Goal: Information Seeking & Learning: Compare options

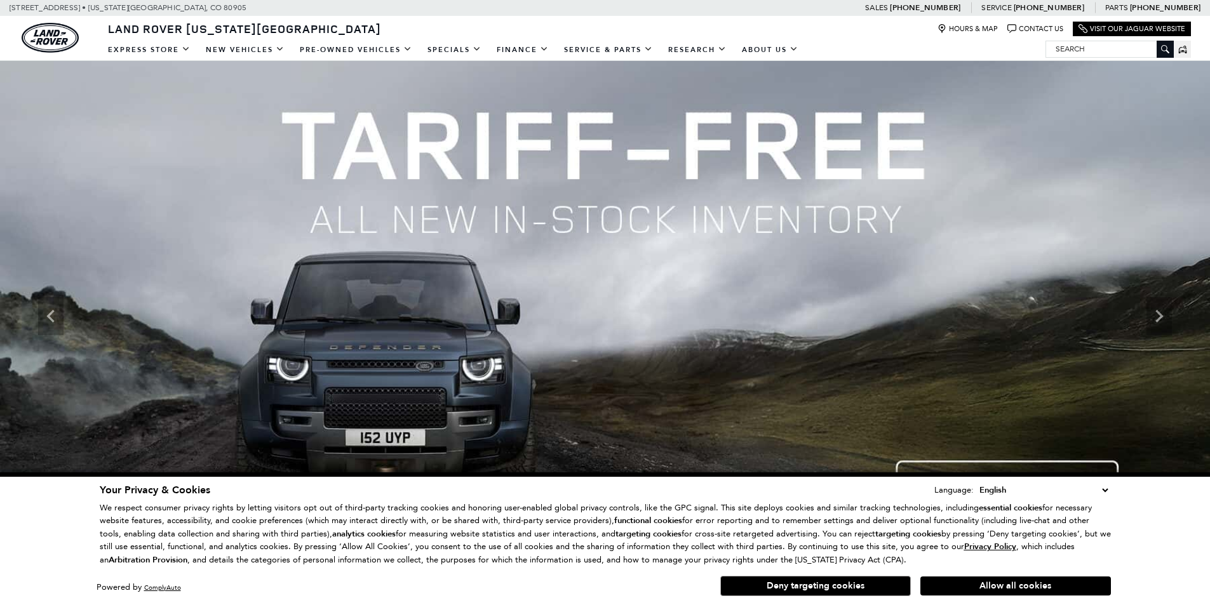
click at [1062, 51] on input "Search" at bounding box center [1109, 48] width 127 height 15
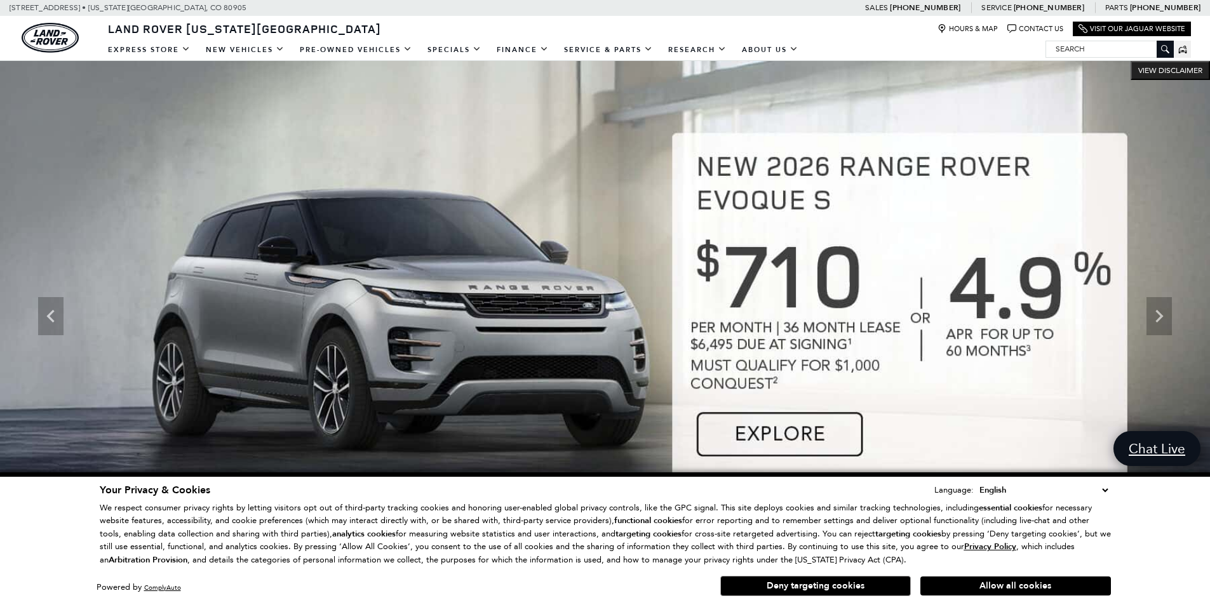
click at [1163, 49] on icon at bounding box center [1165, 49] width 8 height 8
click at [1085, 50] on input "Search" at bounding box center [1109, 48] width 127 height 15
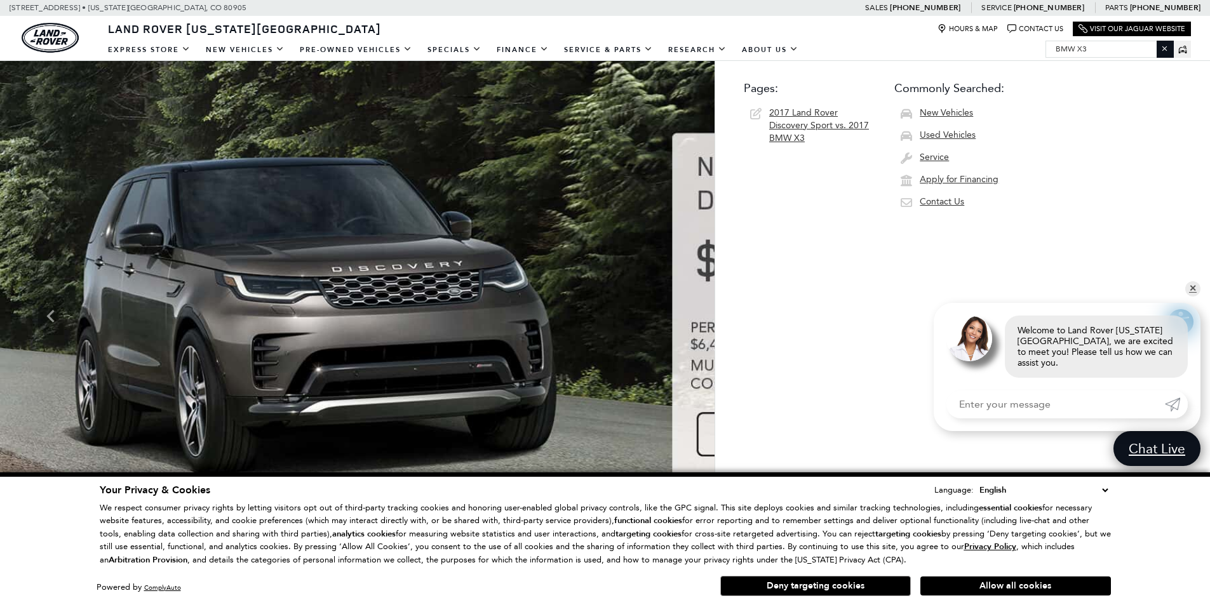
type input "bmw x3"
click at [1190, 297] on link "✕" at bounding box center [1192, 288] width 15 height 15
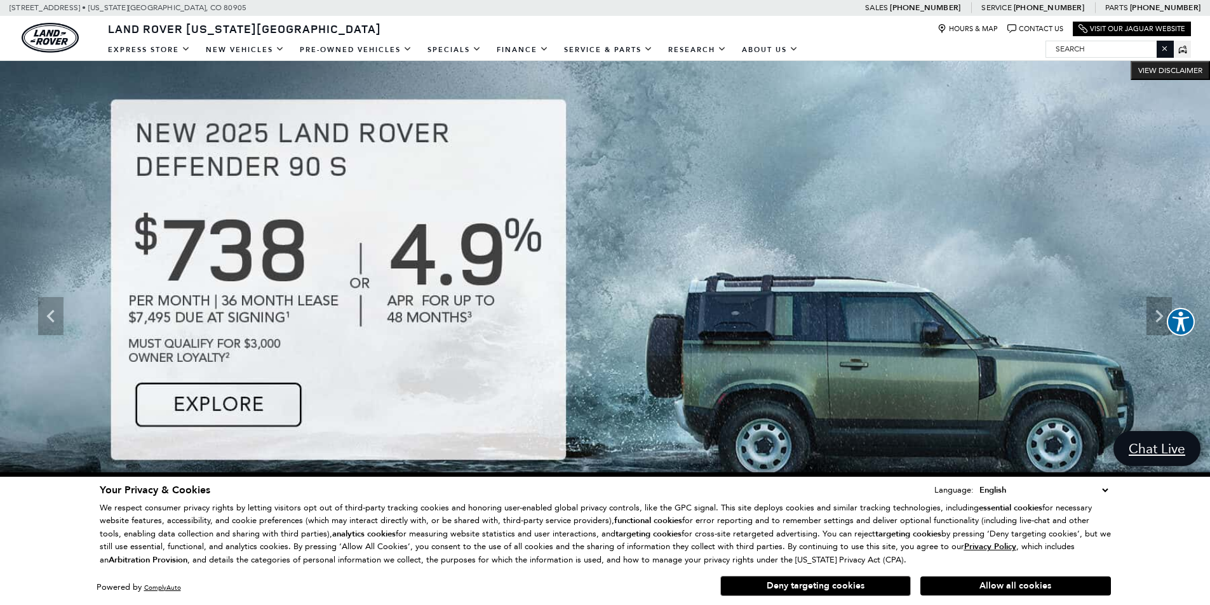
click at [1180, 51] on icon at bounding box center [1182, 49] width 8 height 5
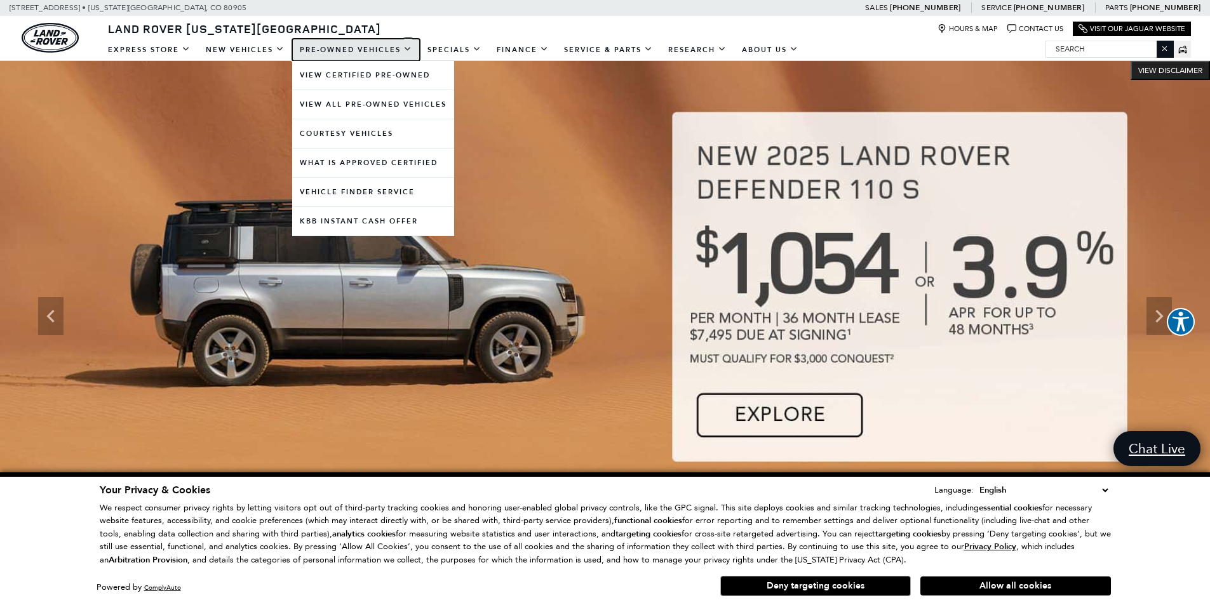
click at [325, 47] on link "Pre-Owned Vehicles" at bounding box center [356, 50] width 128 height 22
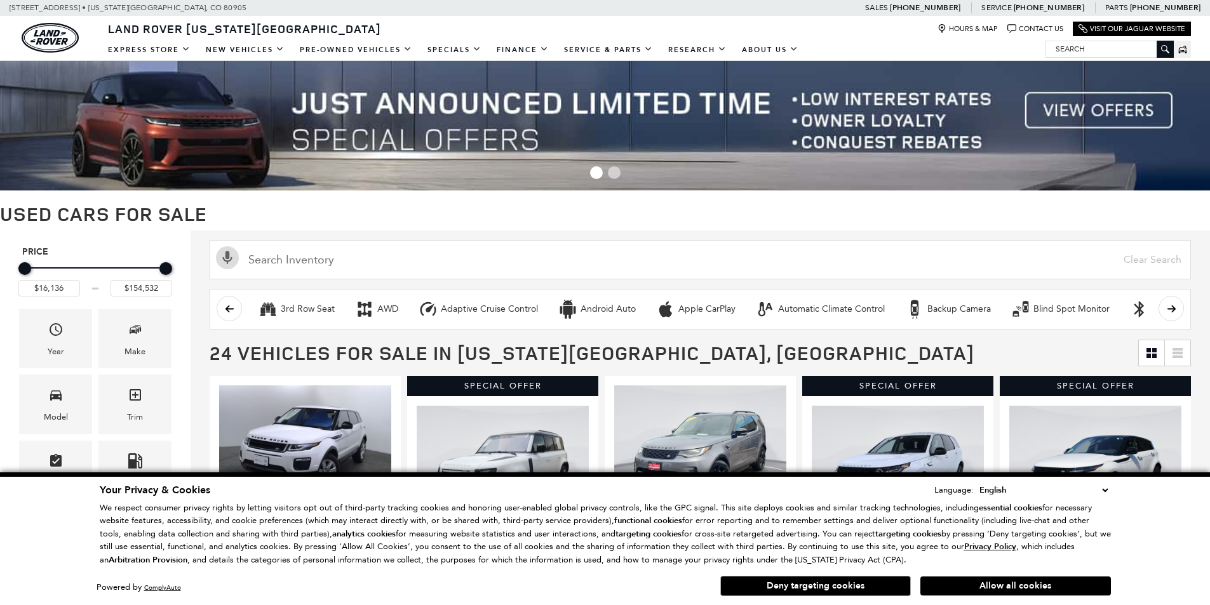
click at [1091, 51] on input "Search" at bounding box center [1109, 48] width 127 height 15
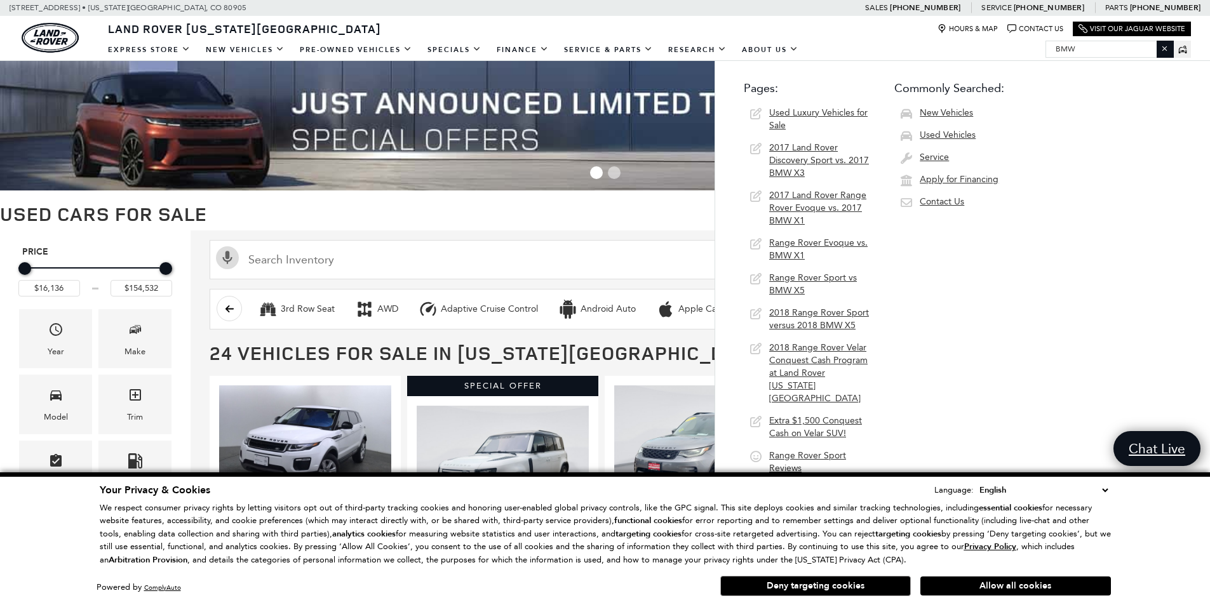
click at [1109, 50] on input "bmw" at bounding box center [1109, 48] width 127 height 15
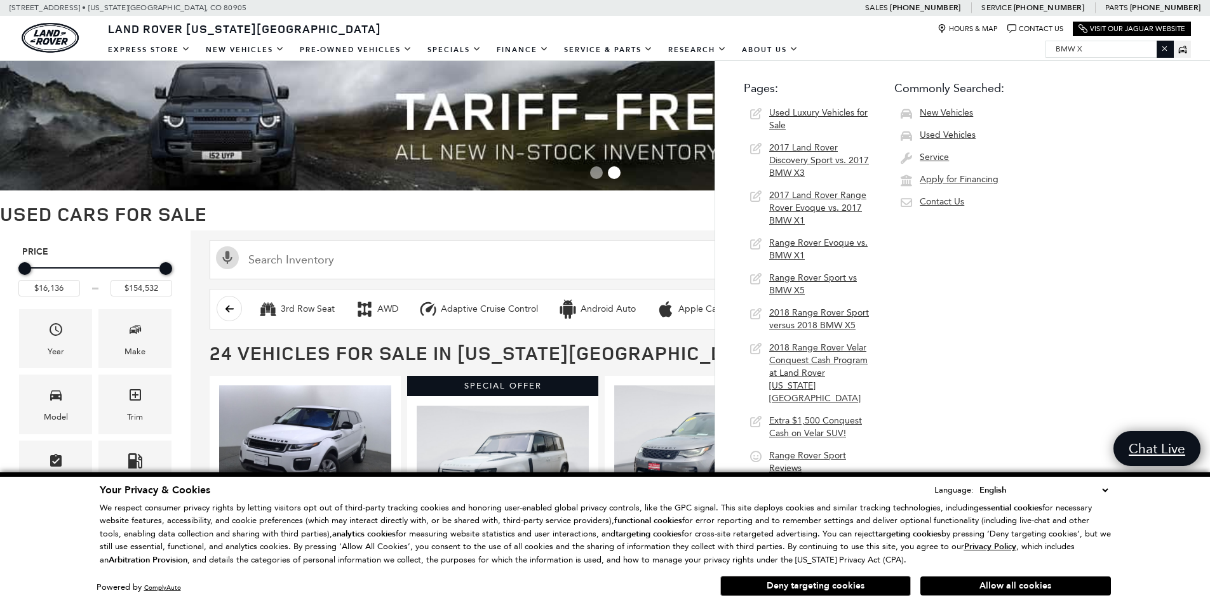
type input "bmw x3"
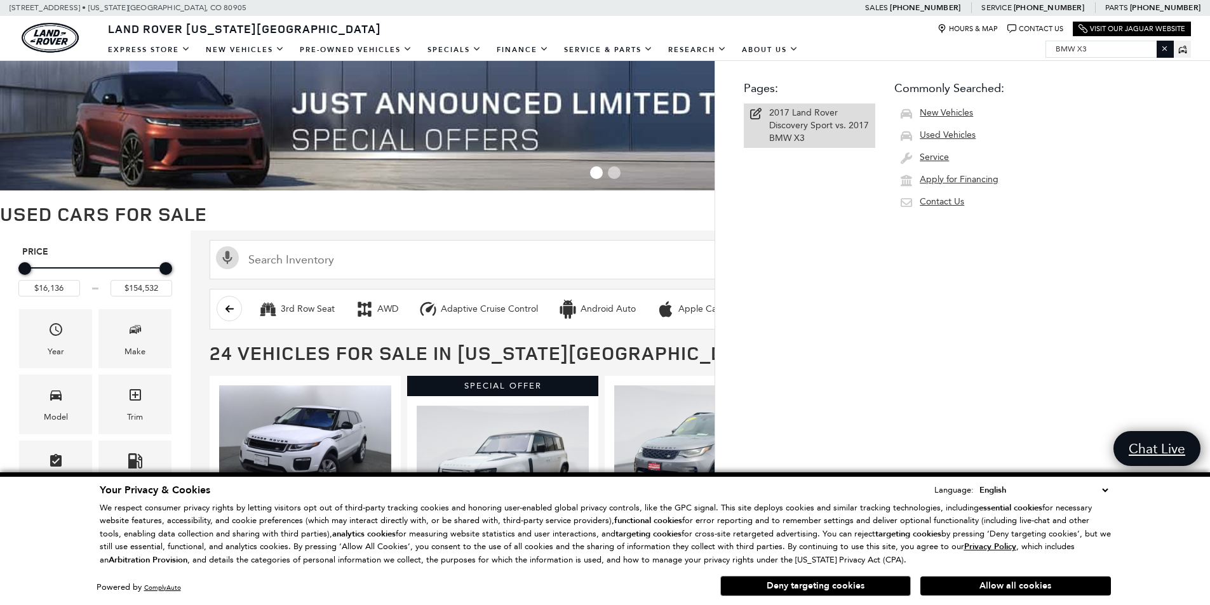
click at [778, 137] on span "2017 Land Rover Discovery Sport vs. 2017 BMW X3" at bounding box center [819, 125] width 100 height 36
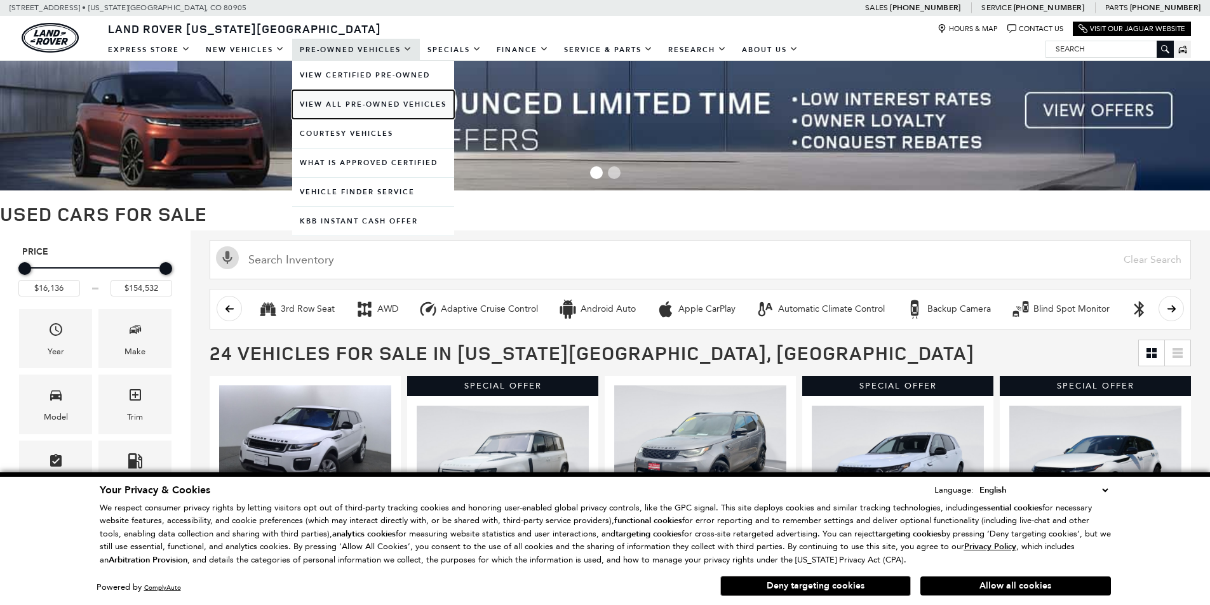
click at [340, 101] on link "View All Pre-Owned Vehicles" at bounding box center [373, 104] width 162 height 29
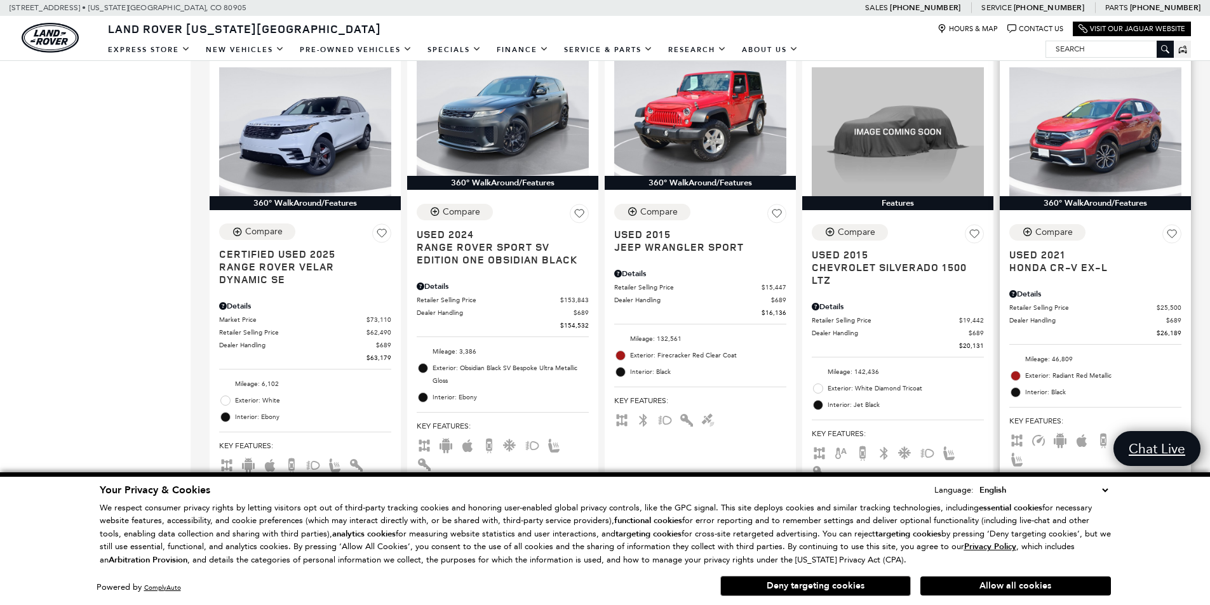
scroll to position [1333, 0]
